Goal: Check status: Check status

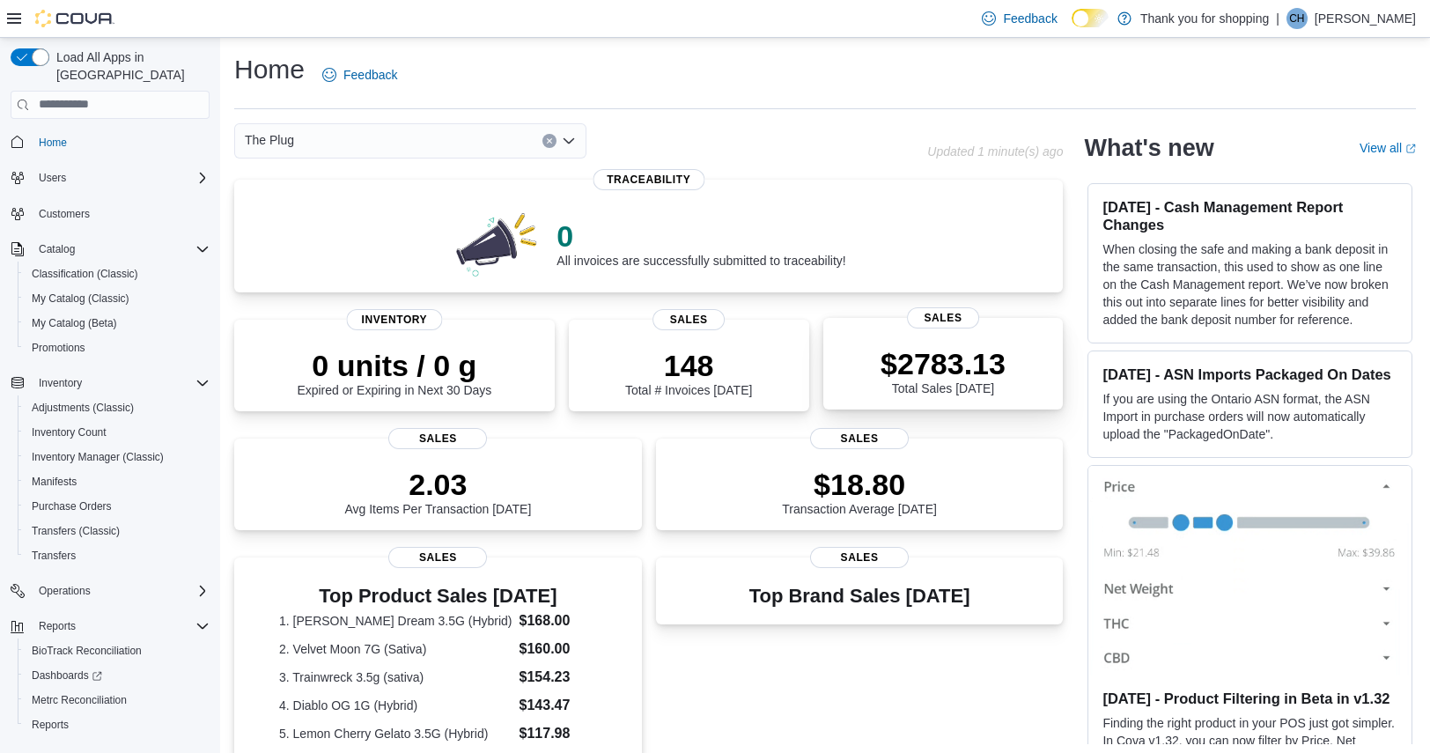
click at [960, 378] on p "$2783.13" at bounding box center [943, 363] width 125 height 35
click at [485, 147] on div "The Plug" at bounding box center [410, 140] width 352 height 35
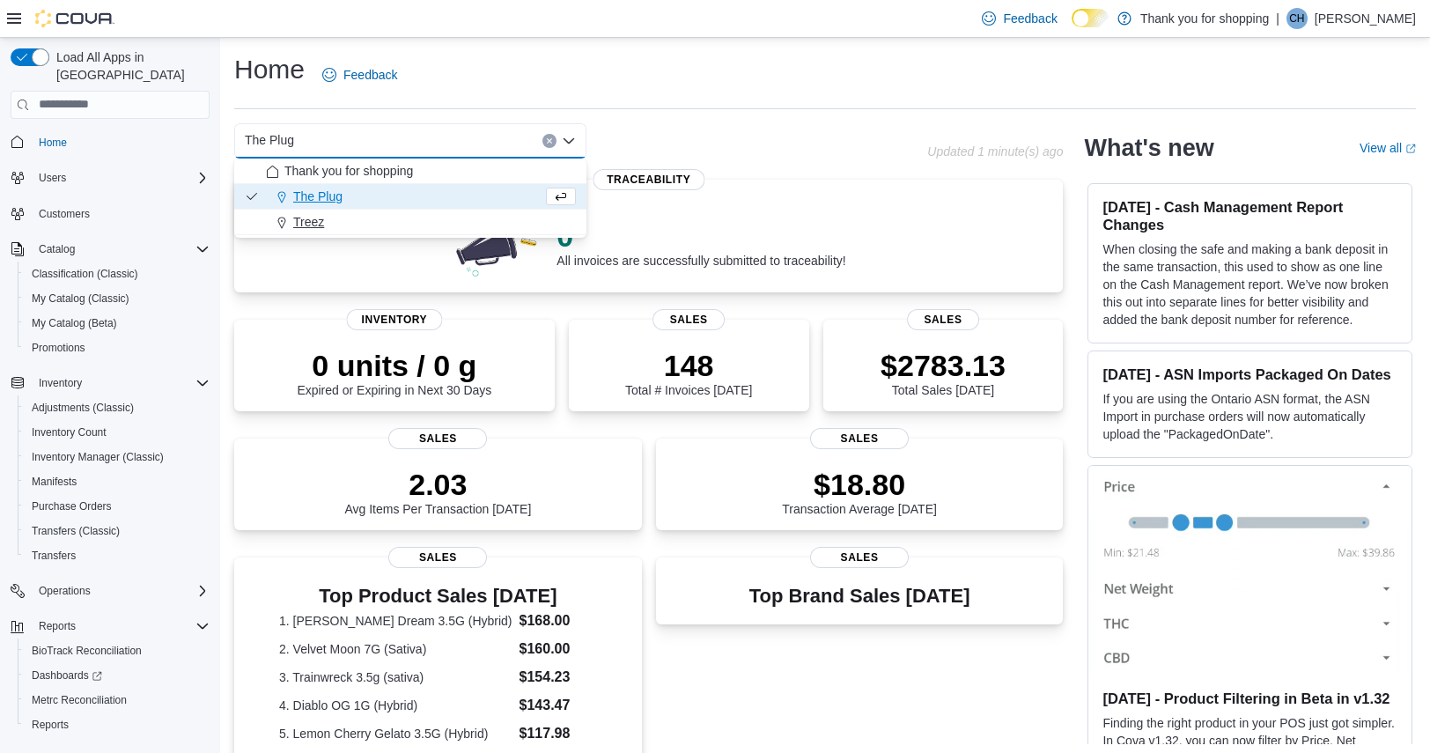
click at [409, 216] on div "Treez" at bounding box center [421, 222] width 310 height 18
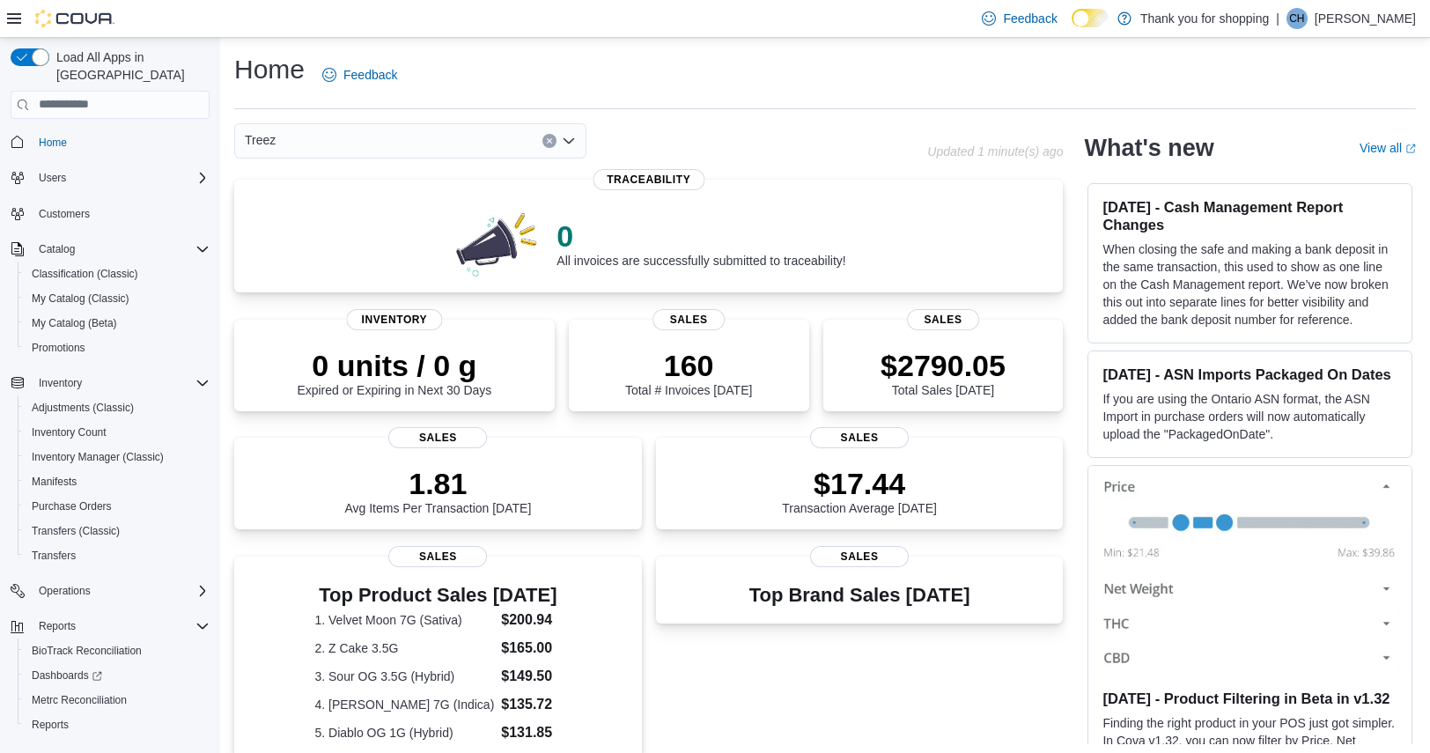
click at [407, 144] on div "Treez Combo box. Selected. Treez. Press Backspace to delete Treez. Combo box in…" at bounding box center [410, 140] width 352 height 35
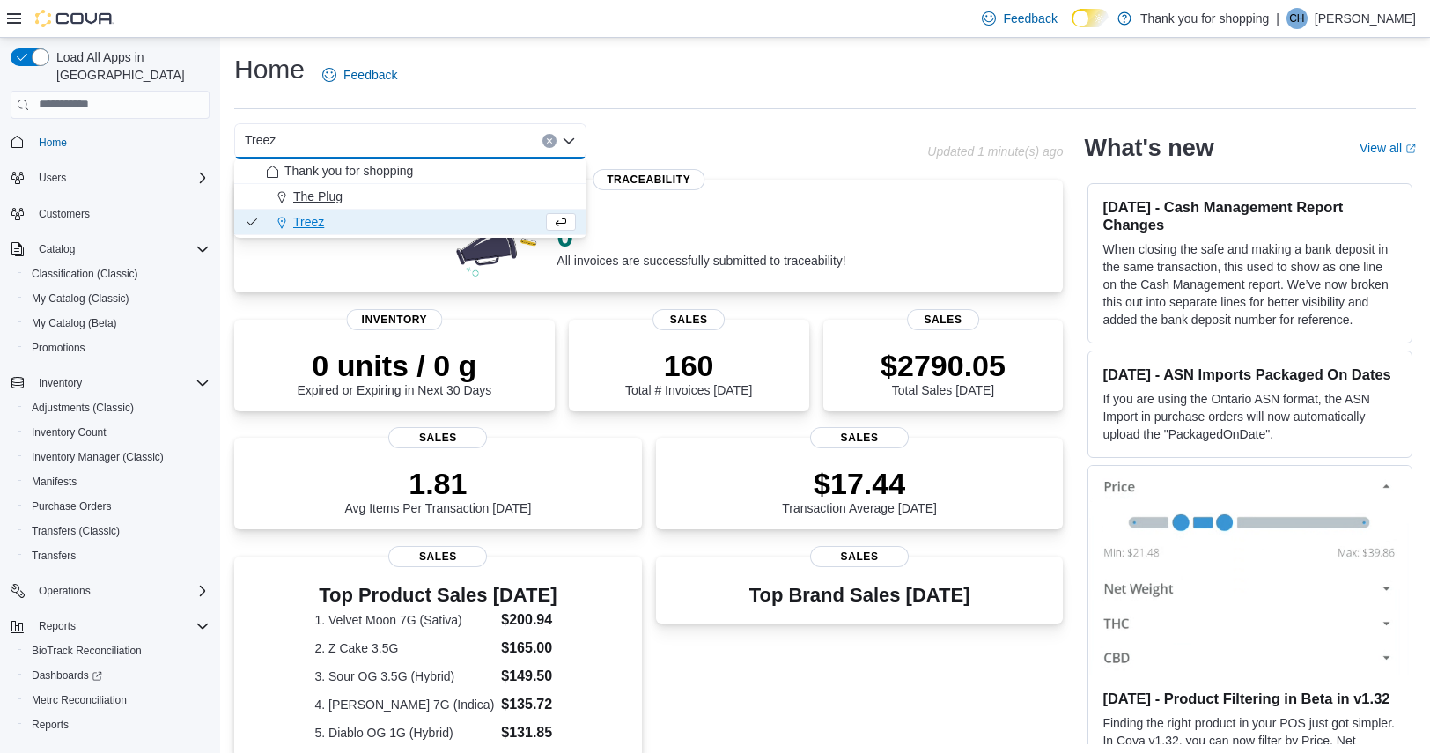
click at [394, 188] on div "The Plug" at bounding box center [421, 197] width 310 height 18
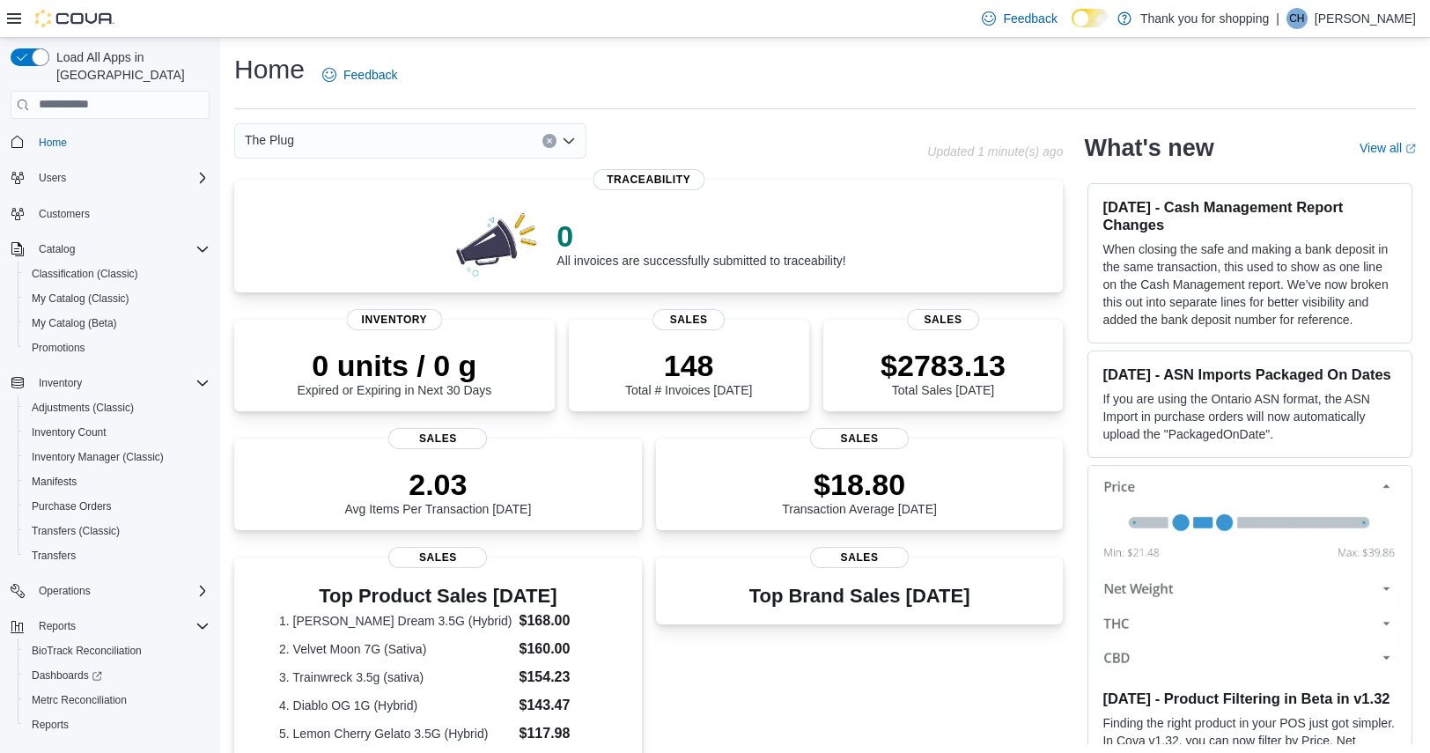
click at [416, 156] on div "The Plug" at bounding box center [410, 140] width 352 height 35
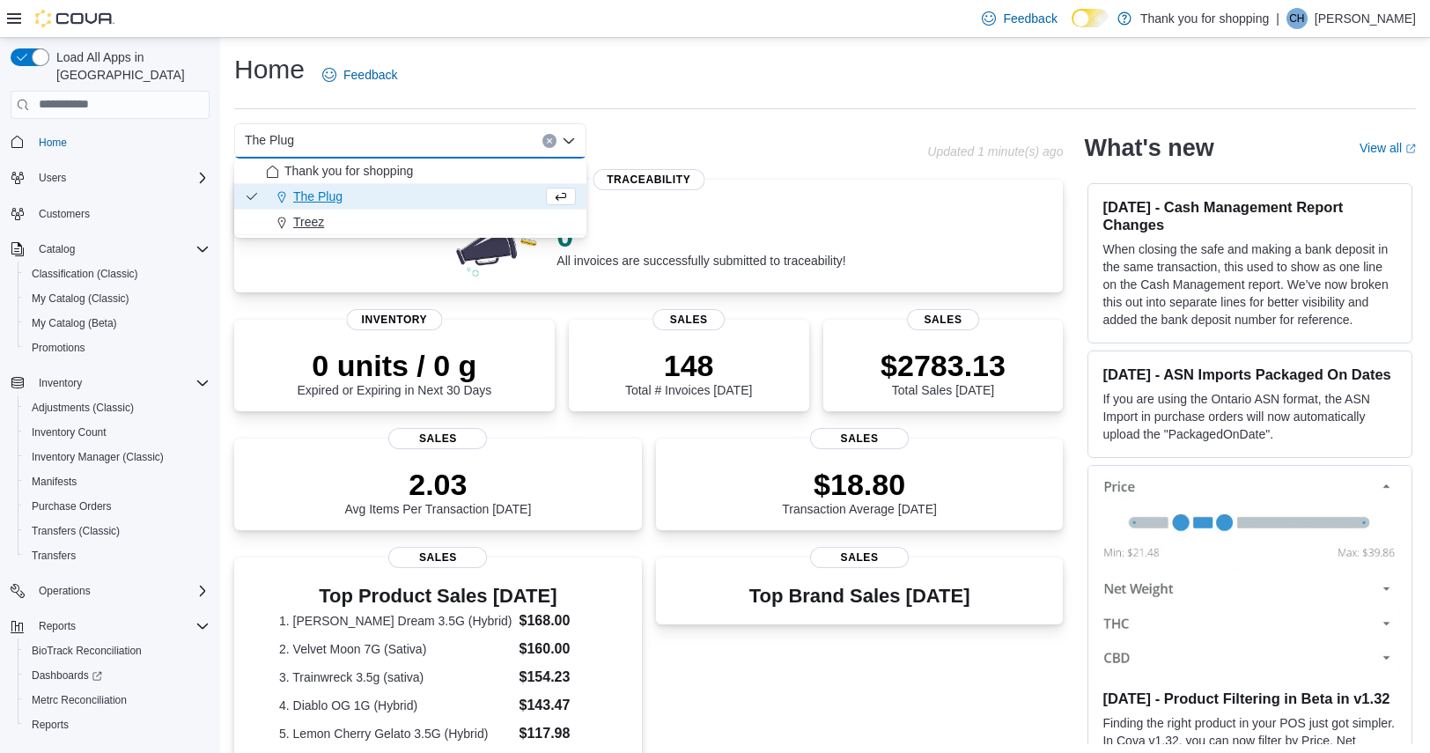
click at [395, 218] on div "Treez" at bounding box center [421, 222] width 310 height 18
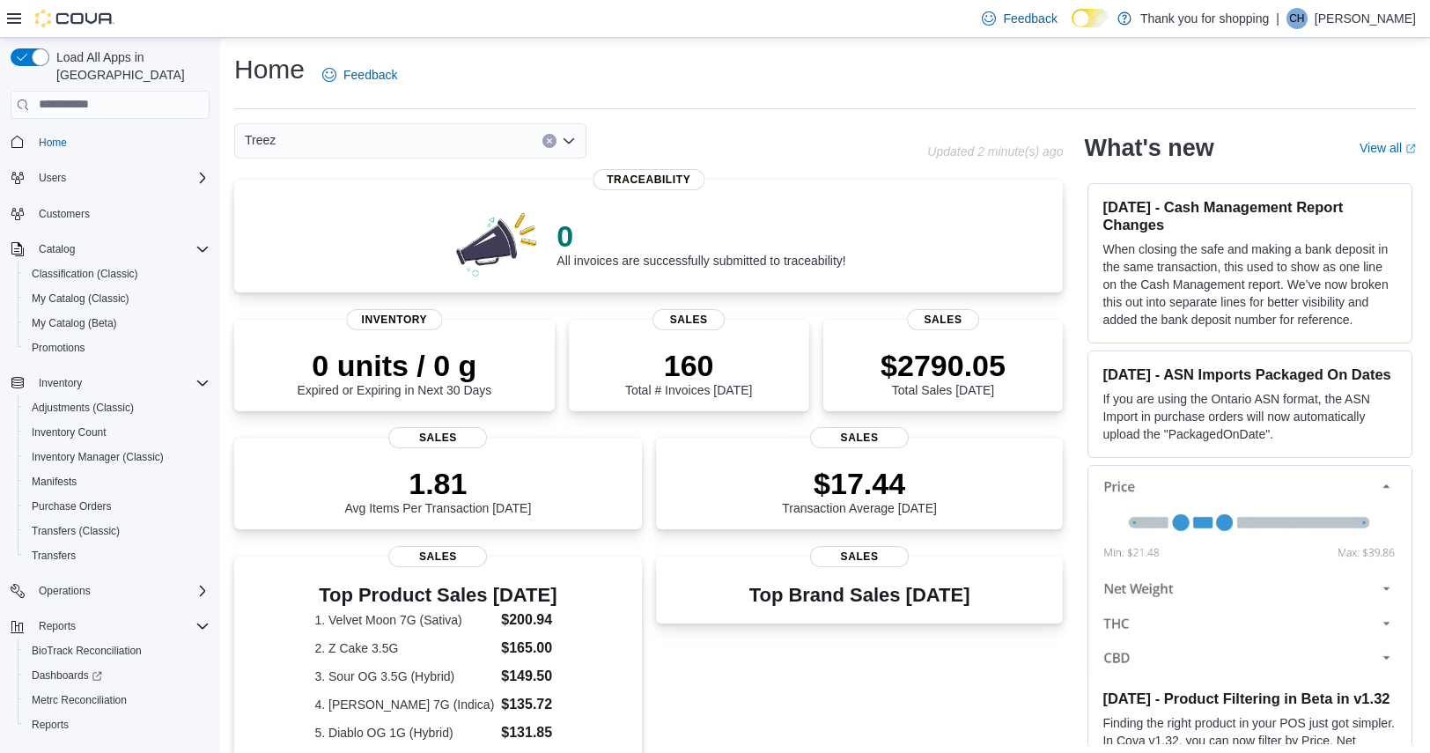
click at [775, 70] on div "Home Feedback" at bounding box center [825, 75] width 1182 height 46
click at [719, 94] on div "Home Feedback" at bounding box center [825, 75] width 1182 height 46
click at [944, 93] on div "Home Feedback" at bounding box center [825, 75] width 1182 height 46
click at [130, 131] on span "Home" at bounding box center [121, 142] width 178 height 22
click at [411, 133] on div "Treez" at bounding box center [410, 140] width 352 height 35
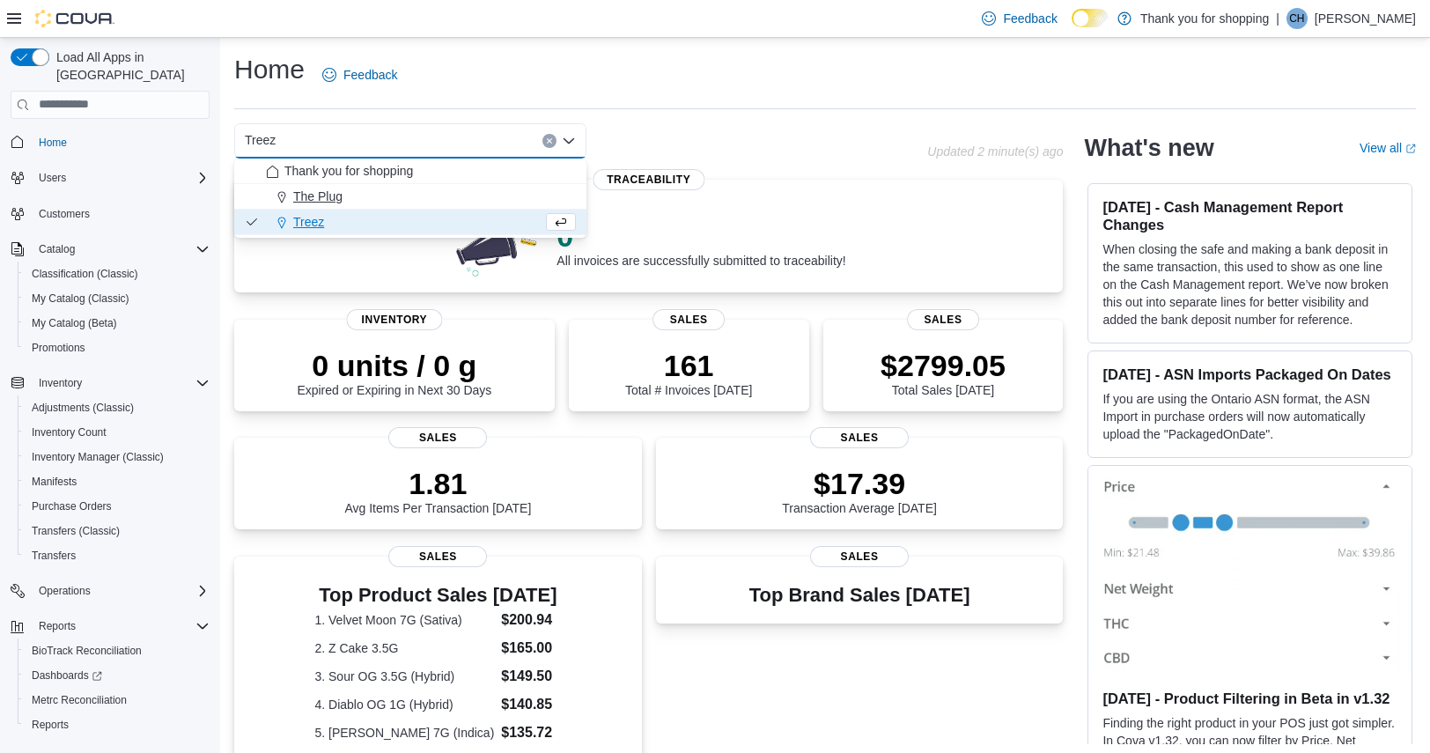
click at [383, 190] on div "The Plug" at bounding box center [421, 197] width 310 height 18
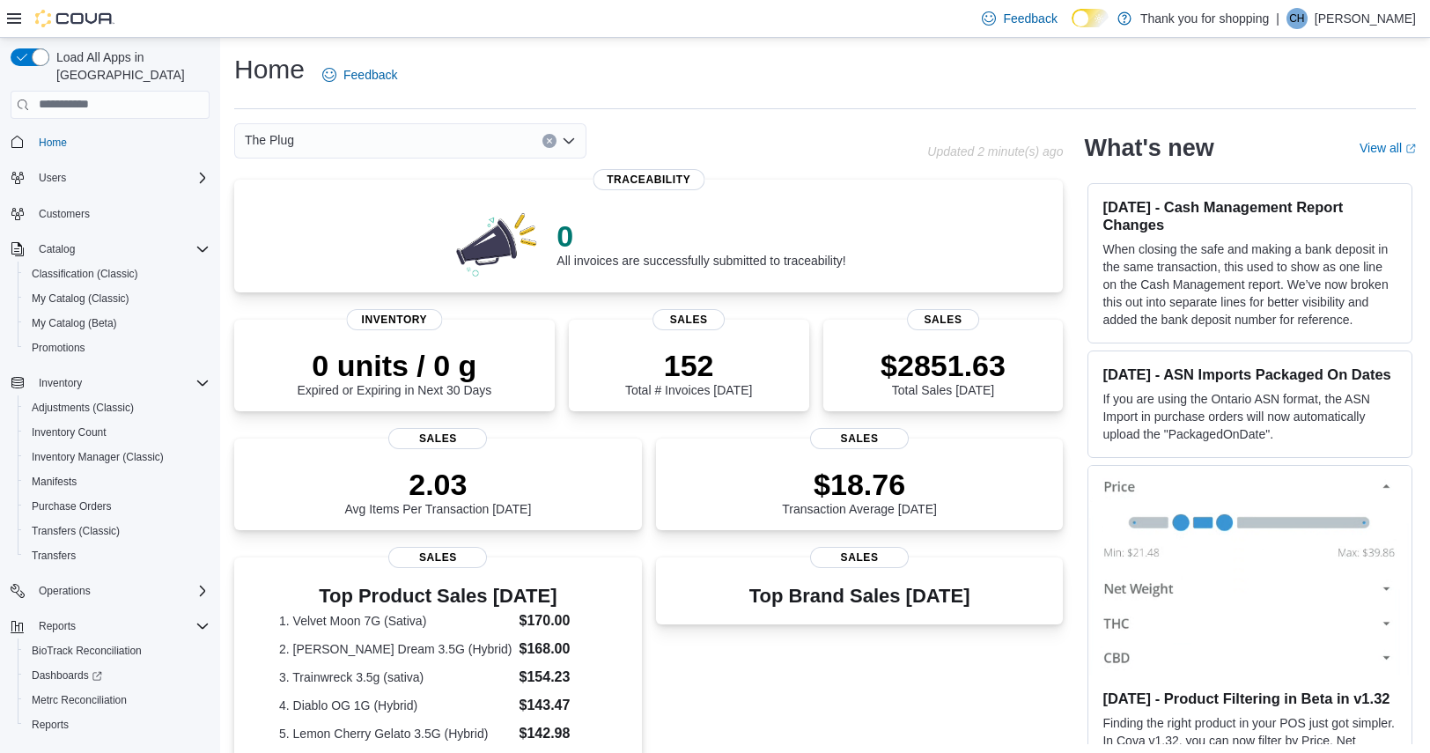
click at [486, 144] on div "The Plug Combo box. Selected. The Plug. Press Backspace to delete The Plug. Com…" at bounding box center [410, 140] width 352 height 35
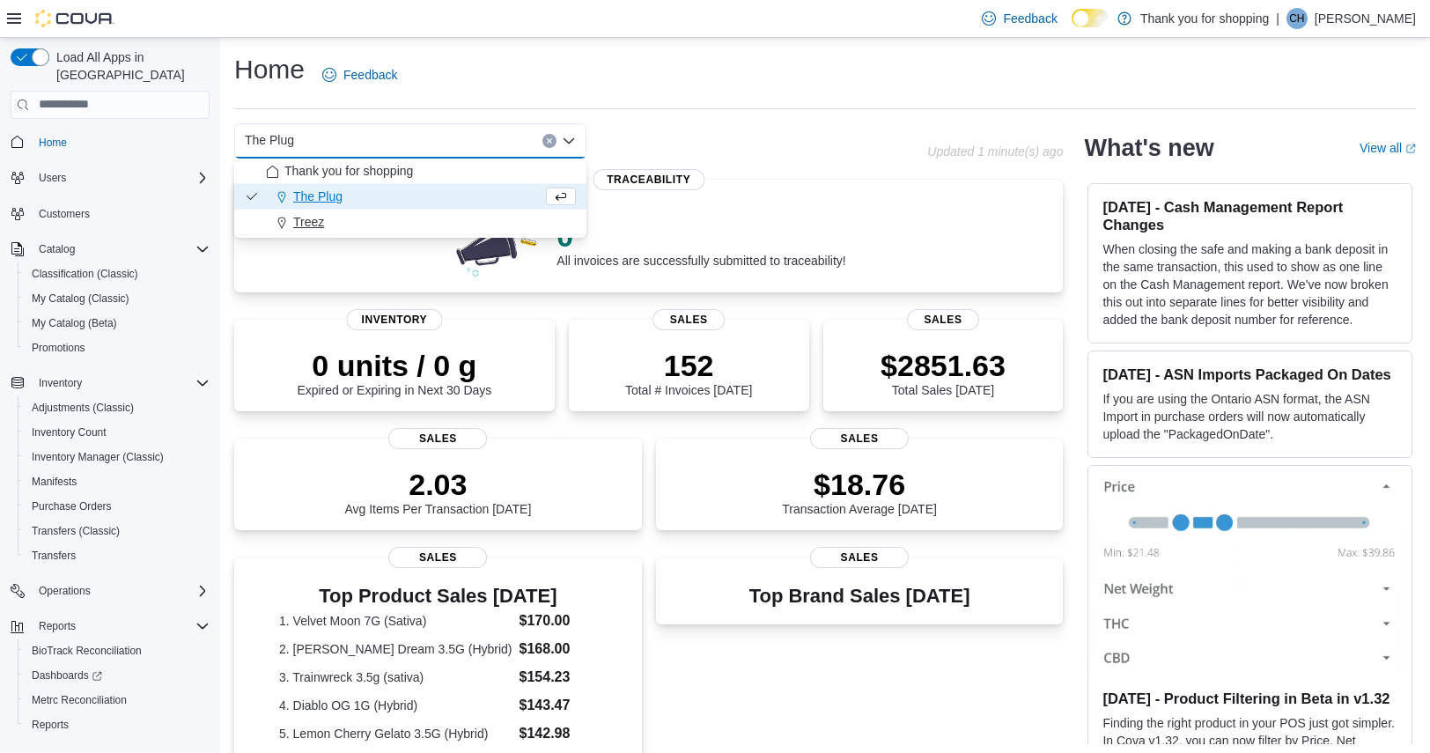
click at [407, 221] on div "Treez" at bounding box center [421, 222] width 310 height 18
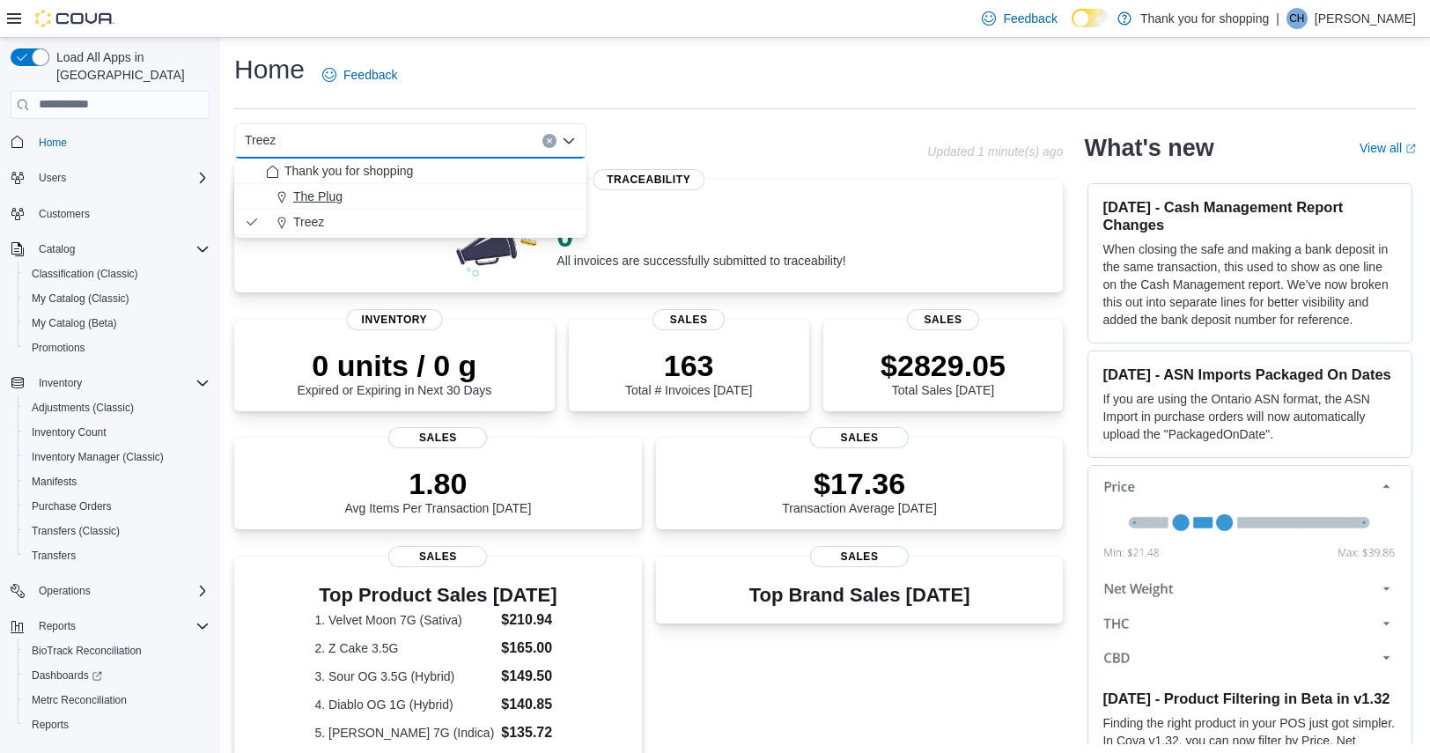
click at [378, 203] on div "The Plug" at bounding box center [421, 197] width 310 height 18
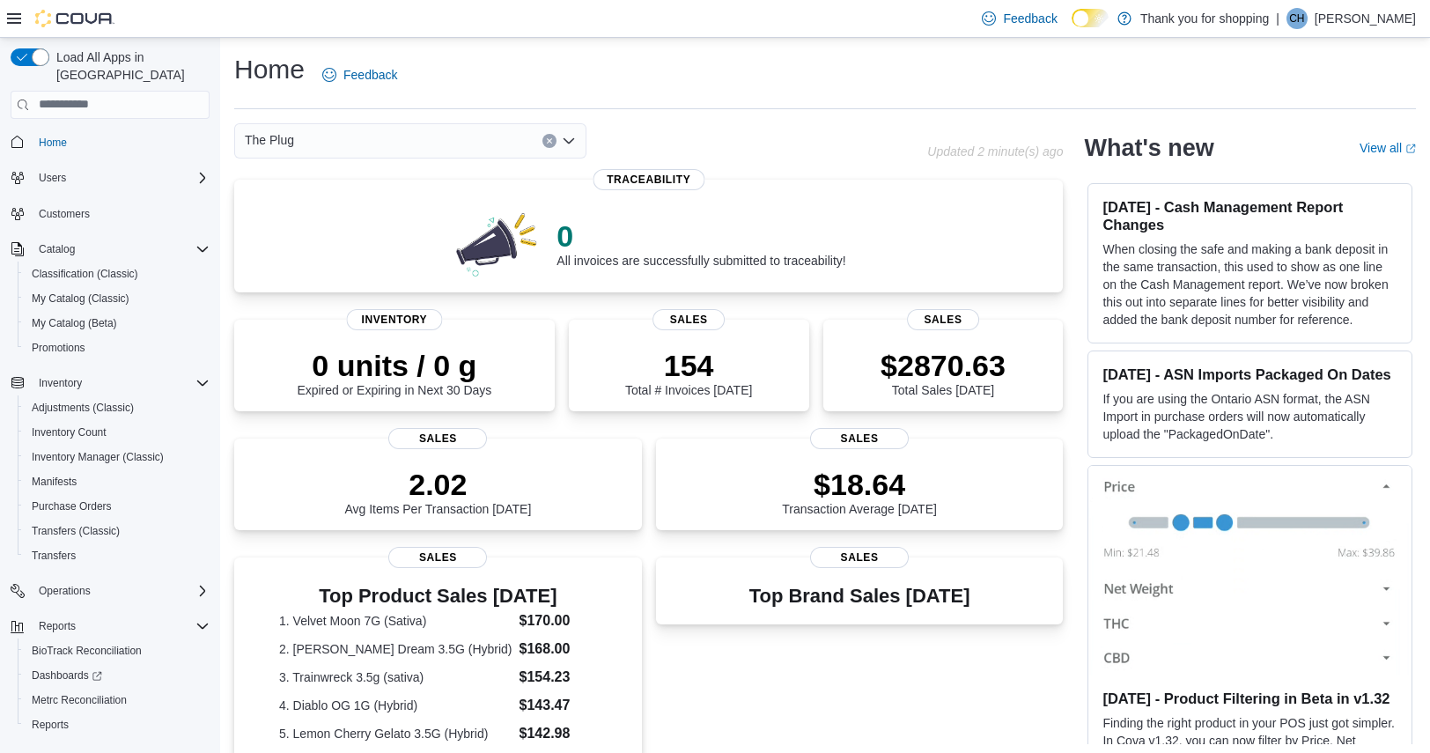
click at [703, 115] on div "Home Feedback The Plug Updated 2 minute(s) ago 0 All invoices are successfully …" at bounding box center [825, 600] width 1210 height 1124
click at [472, 85] on div "Home Feedback" at bounding box center [825, 75] width 1182 height 46
click at [518, 60] on div "Home Feedback" at bounding box center [825, 75] width 1182 height 46
